Goal: Task Accomplishment & Management: Manage account settings

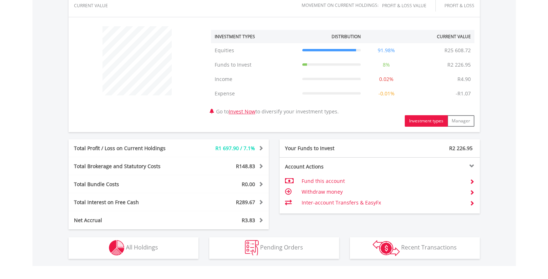
scroll to position [259, 0]
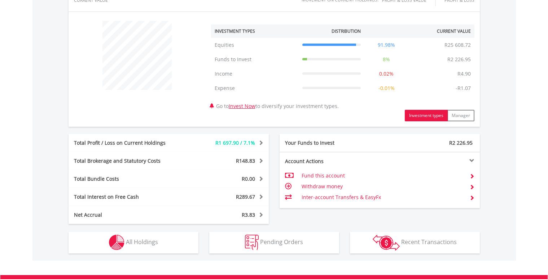
click at [464, 117] on button "Manager" at bounding box center [460, 116] width 27 height 12
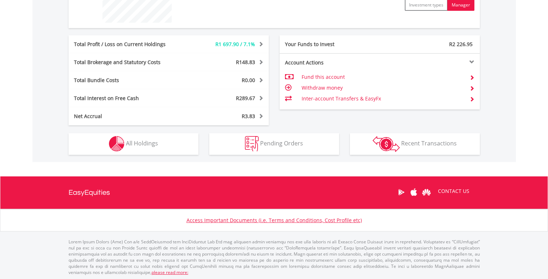
scroll to position [326, 0]
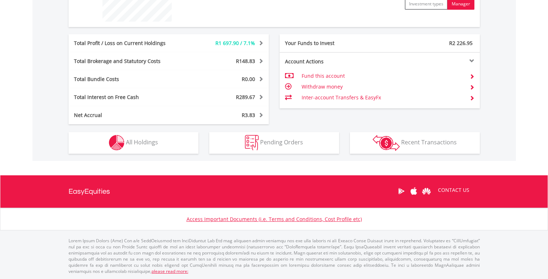
click at [391, 144] on img "button" at bounding box center [385, 143] width 27 height 16
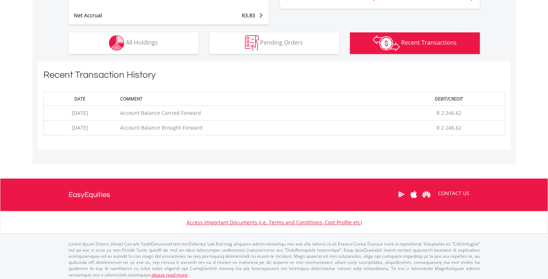
scroll to position [431, 0]
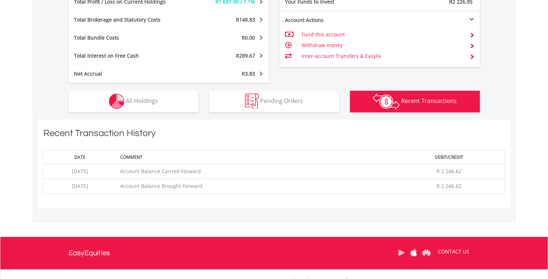
click at [264, 102] on span "Pending Orders" at bounding box center [281, 101] width 43 height 8
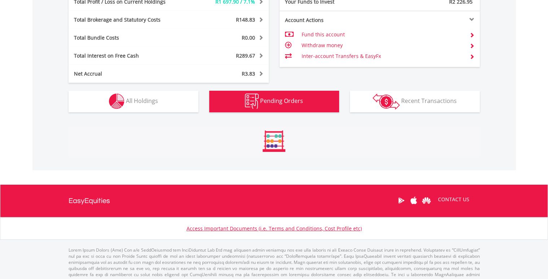
scroll to position [367, 0]
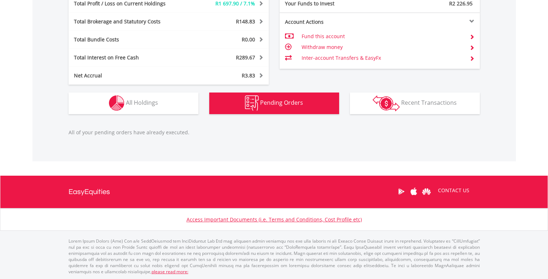
click at [156, 100] on span "All Holdings" at bounding box center [142, 103] width 32 height 8
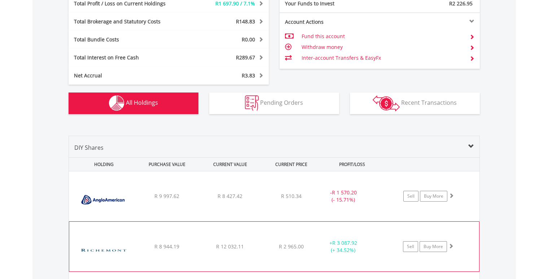
scroll to position [503, 0]
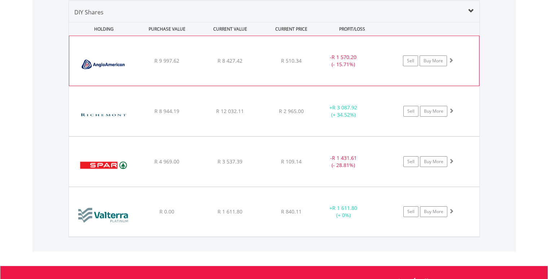
click at [450, 60] on span at bounding box center [450, 60] width 5 height 5
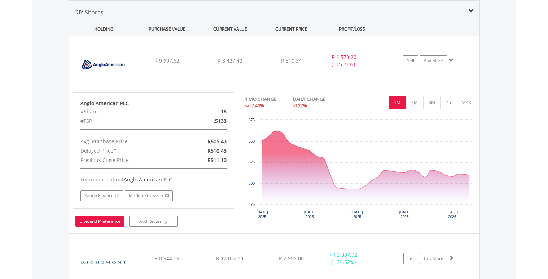
click at [100, 220] on link "Dividend Preference" at bounding box center [99, 221] width 49 height 11
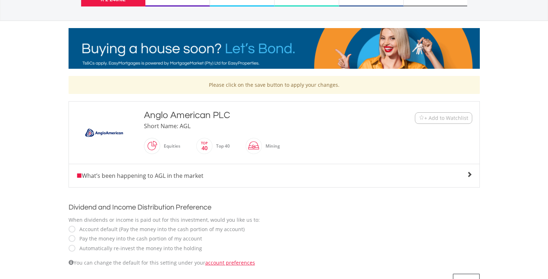
scroll to position [82, 0]
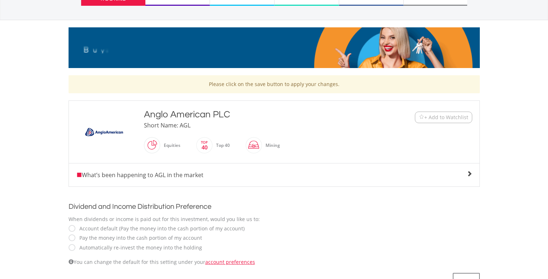
click at [73, 250] on div "Automatically re-invest the money into the holding" at bounding box center [274, 248] width 411 height 8
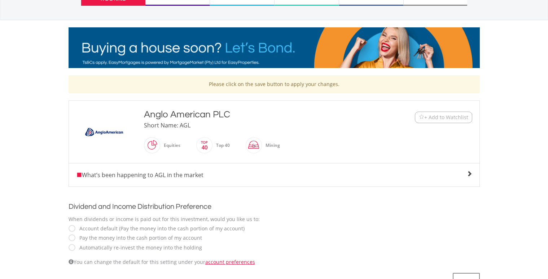
click at [76, 248] on label "Automatically re-invest the money into the holding" at bounding box center [139, 247] width 126 height 7
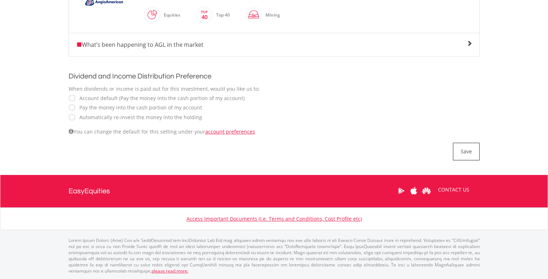
scroll to position [212, 0]
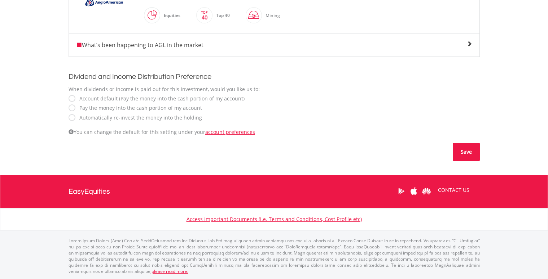
click at [470, 154] on button "Save" at bounding box center [466, 152] width 27 height 18
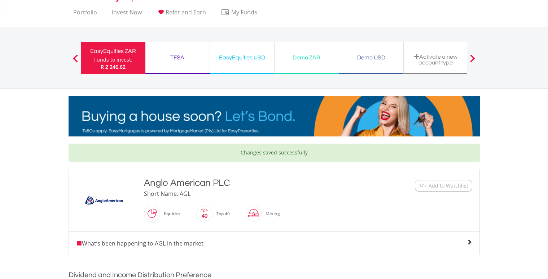
scroll to position [16, 0]
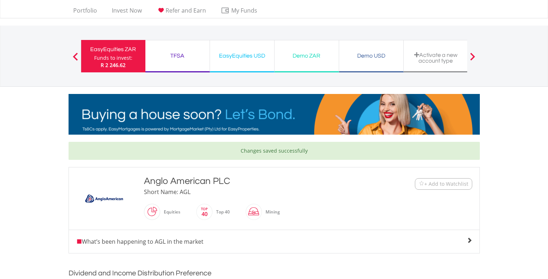
click at [121, 53] on div "EasyEquities ZAR" at bounding box center [113, 49] width 56 height 10
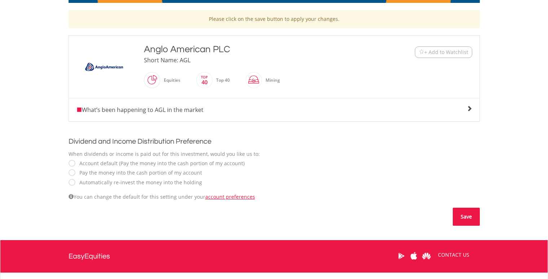
scroll to position [146, 0]
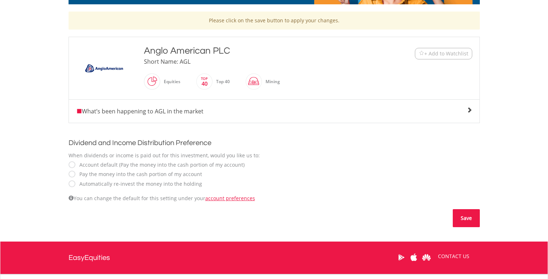
drag, startPoint x: 464, startPoint y: 220, endPoint x: 455, endPoint y: 215, distance: 10.2
click at [463, 220] on button "Save" at bounding box center [466, 218] width 27 height 18
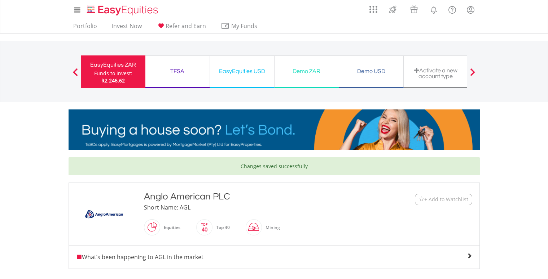
click at [75, 72] on span at bounding box center [75, 72] width 5 height 8
drag, startPoint x: 88, startPoint y: 25, endPoint x: 89, endPoint y: 29, distance: 4.2
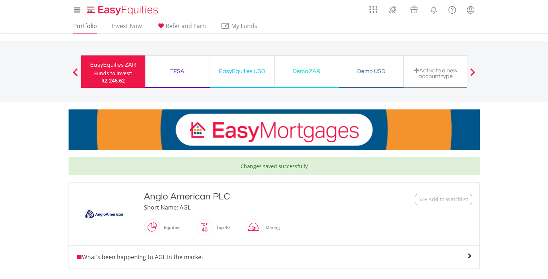
click at [88, 25] on link "Portfolio" at bounding box center [85, 27] width 30 height 11
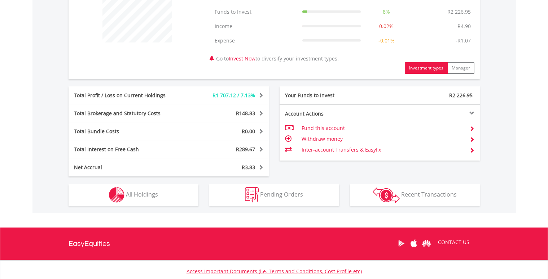
scroll to position [302, 0]
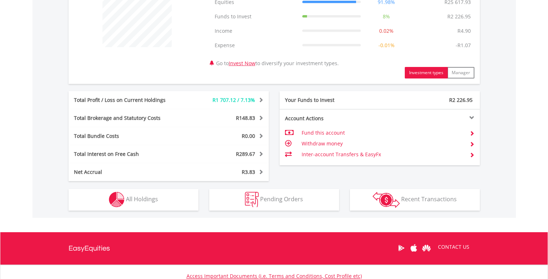
click at [147, 199] on span "All Holdings" at bounding box center [142, 199] width 32 height 8
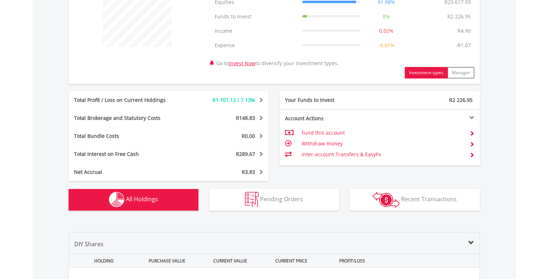
scroll to position [534, 0]
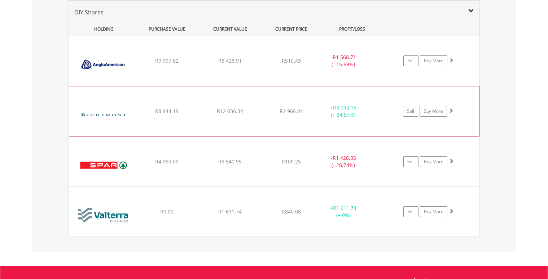
click at [99, 115] on img at bounding box center [104, 115] width 62 height 39
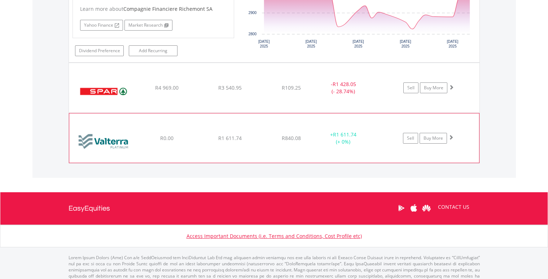
scroll to position [751, 0]
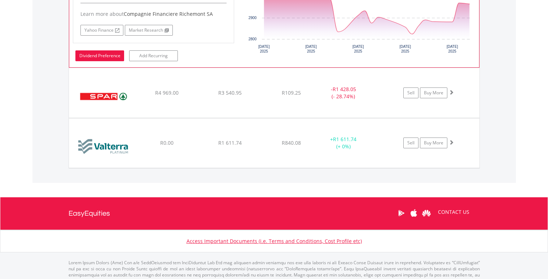
click at [103, 56] on link "Dividend Preference" at bounding box center [99, 55] width 49 height 11
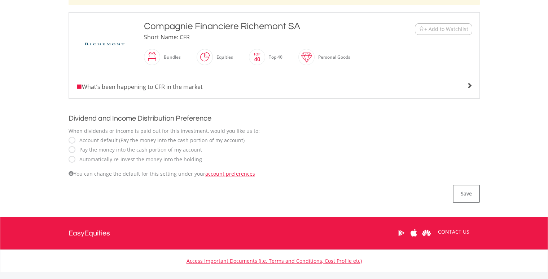
scroll to position [172, 0]
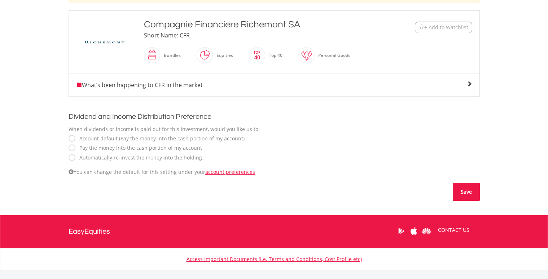
click at [462, 191] on button "Save" at bounding box center [466, 192] width 27 height 18
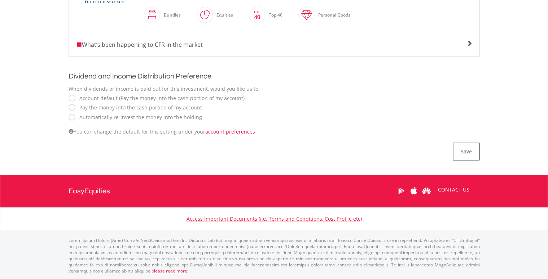
scroll to position [212, 0]
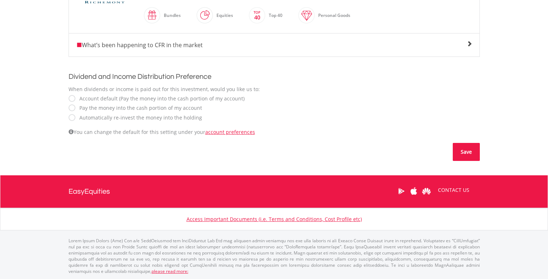
click at [466, 154] on button "Save" at bounding box center [466, 152] width 27 height 18
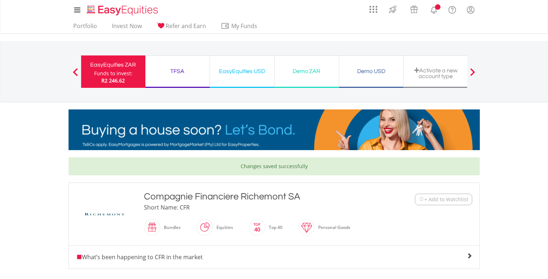
click at [100, 69] on div "EasyEquities ZAR" at bounding box center [113, 65] width 56 height 10
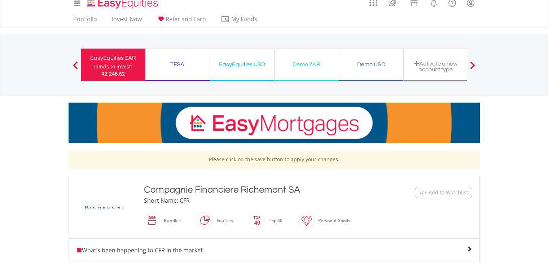
scroll to position [6, 0]
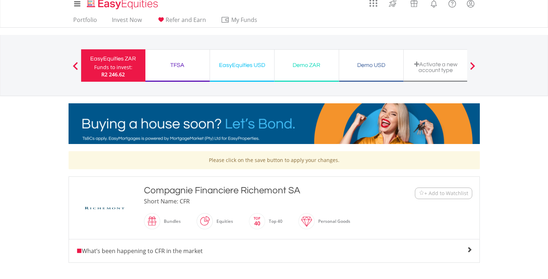
click at [76, 65] on span at bounding box center [75, 66] width 5 height 8
click at [84, 21] on link "Portfolio" at bounding box center [85, 21] width 30 height 11
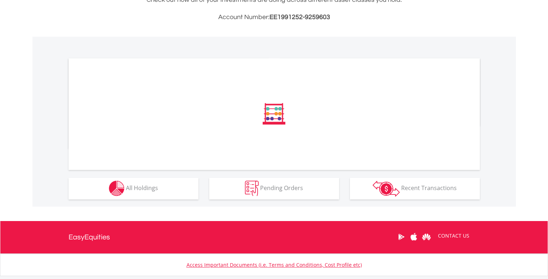
scroll to position [187, 0]
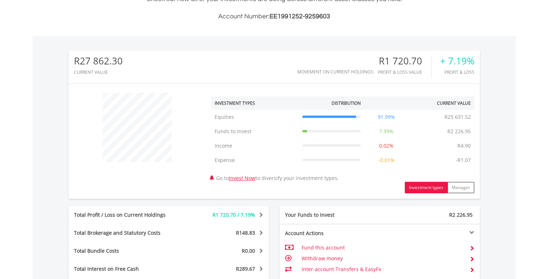
click at [132, 184] on div "﻿ Investment Types Distribution Current Value Show All Equities Equities R25 63…" at bounding box center [274, 141] width 411 height 104
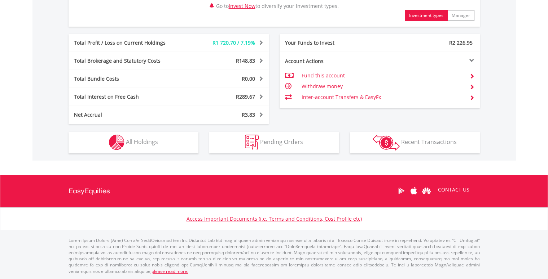
scroll to position [359, 0]
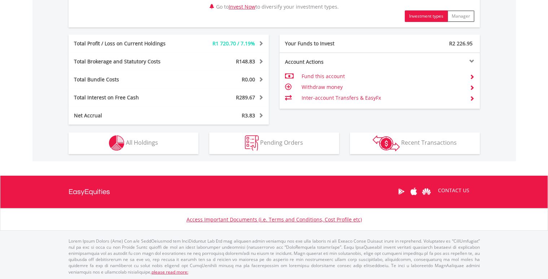
click at [131, 145] on span "All Holdings" at bounding box center [142, 143] width 32 height 8
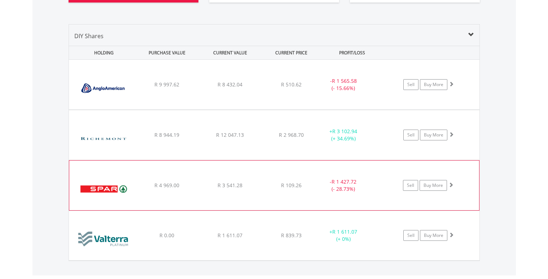
scroll to position [534, 0]
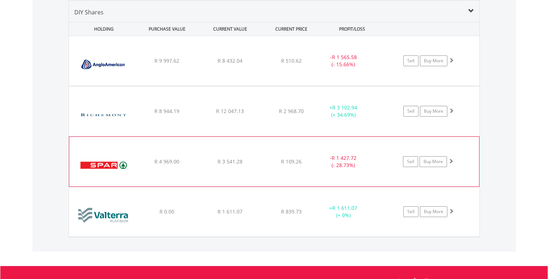
click at [111, 166] on img at bounding box center [104, 165] width 62 height 39
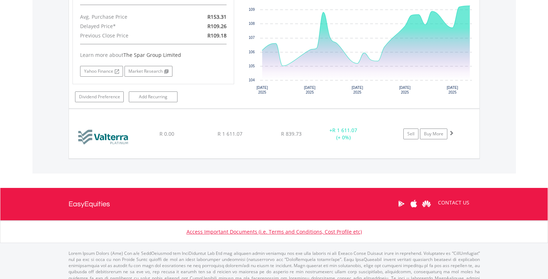
scroll to position [772, 0]
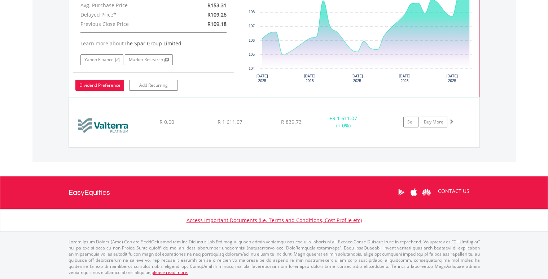
click at [101, 86] on link "Dividend Preference" at bounding box center [99, 85] width 49 height 11
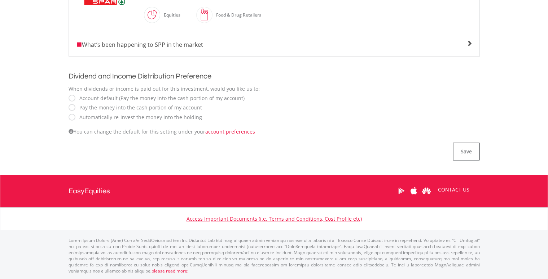
scroll to position [212, 0]
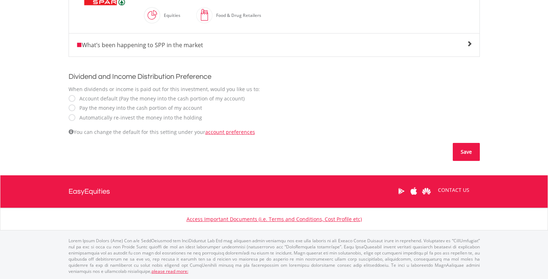
click at [467, 151] on button "Save" at bounding box center [466, 152] width 27 height 18
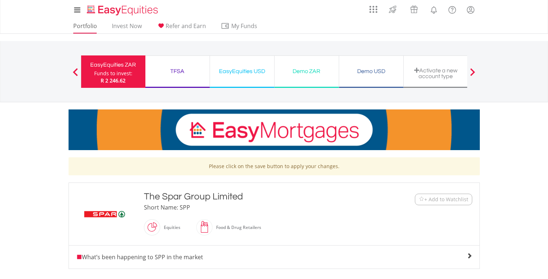
scroll to position [0, 0]
click at [168, 44] on div "EasyEquities ZAR Funds to invest: R 2 246.62 TFSA Funds to invest: R 2 246.62 E…" at bounding box center [274, 71] width 387 height 61
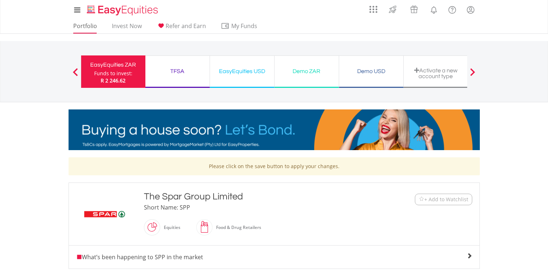
click at [88, 27] on link "Portfolio" at bounding box center [85, 27] width 30 height 11
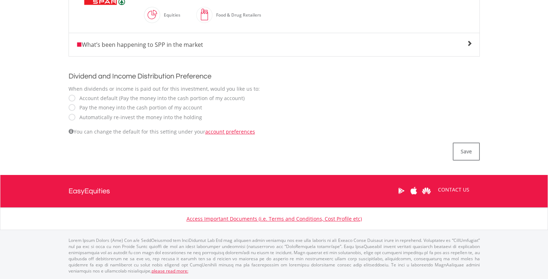
scroll to position [212, 0]
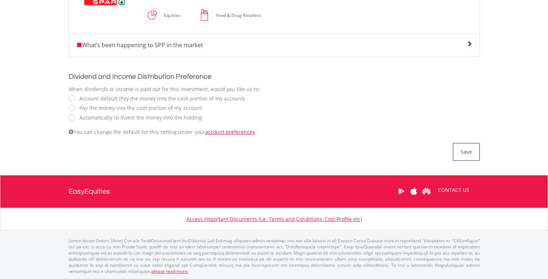
drag, startPoint x: 469, startPoint y: 152, endPoint x: 389, endPoint y: 117, distance: 87.0
click at [469, 152] on button "Save" at bounding box center [466, 152] width 27 height 18
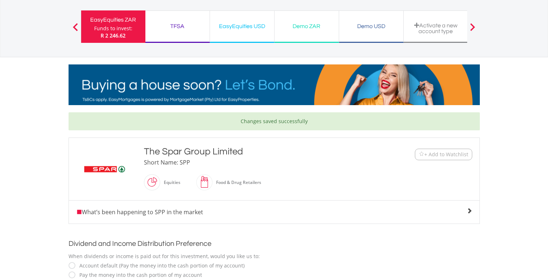
scroll to position [39, 0]
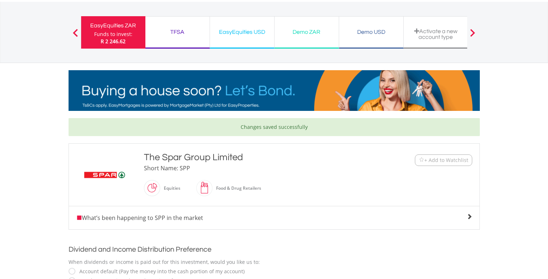
click at [74, 31] on span at bounding box center [75, 33] width 5 height 8
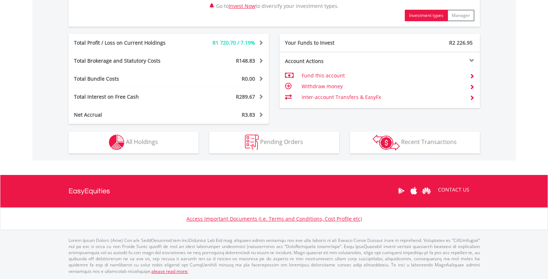
scroll to position [359, 0]
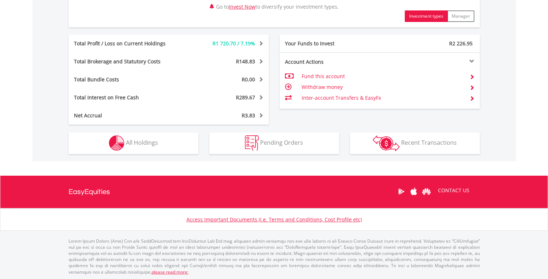
click at [131, 145] on span "All Holdings" at bounding box center [142, 143] width 32 height 8
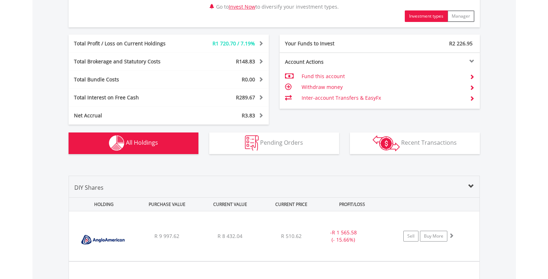
scroll to position [534, 0]
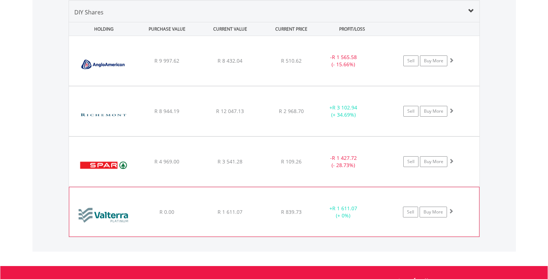
click at [114, 216] on img at bounding box center [104, 216] width 62 height 38
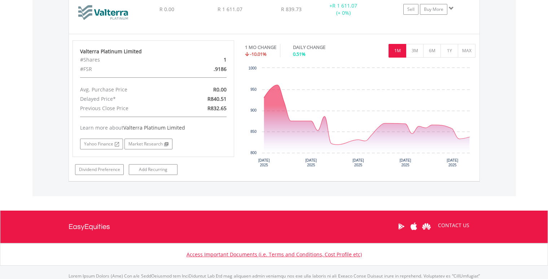
scroll to position [738, 0]
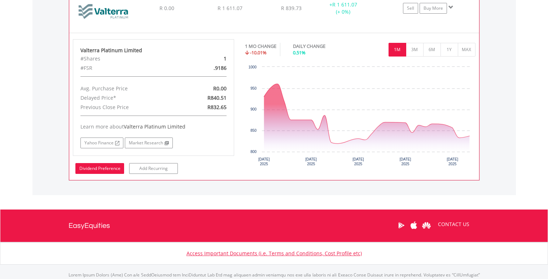
click at [96, 169] on link "Dividend Preference" at bounding box center [99, 168] width 49 height 11
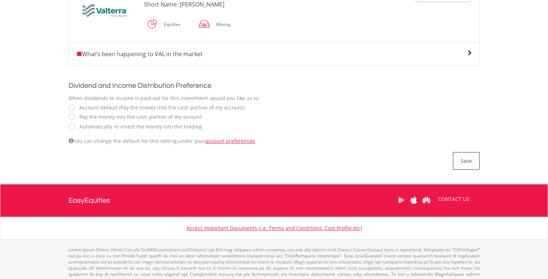
scroll to position [205, 0]
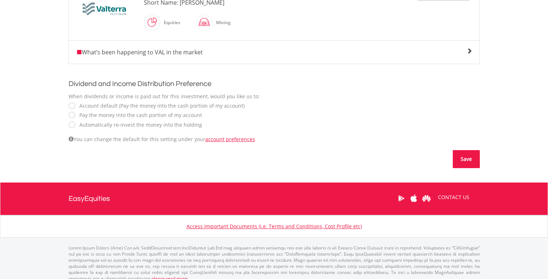
click at [465, 161] on button "Save" at bounding box center [466, 159] width 27 height 18
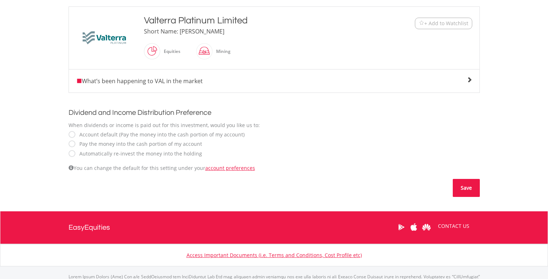
scroll to position [177, 0]
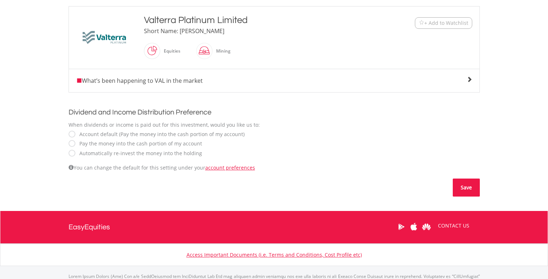
click at [467, 191] on button "Save" at bounding box center [466, 188] width 27 height 18
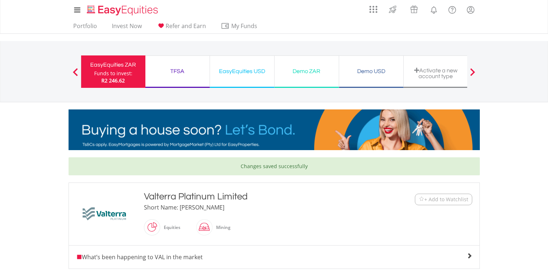
click at [375, 72] on div "Demo USD" at bounding box center [371, 71] width 56 height 10
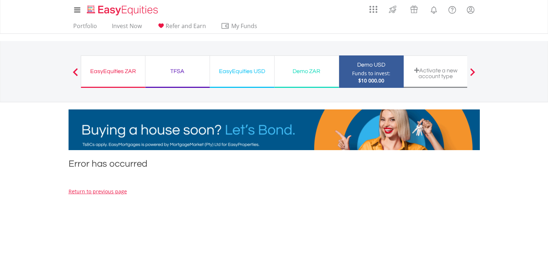
click at [308, 74] on div "Demo ZAR" at bounding box center [307, 71] width 56 height 10
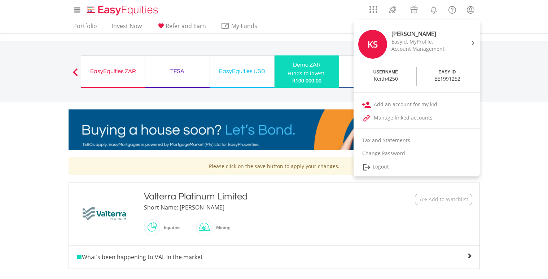
click at [393, 167] on link "Logout" at bounding box center [416, 167] width 126 height 15
